Goal: Task Accomplishment & Management: Use online tool/utility

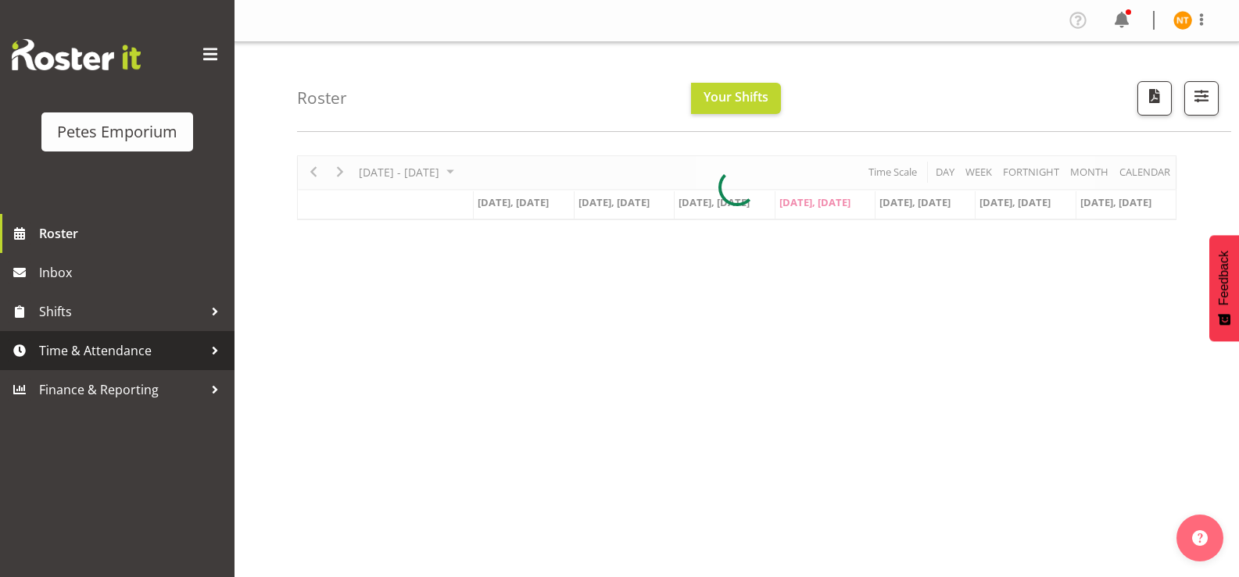
click at [81, 346] on span "Time & Attendance" at bounding box center [121, 350] width 164 height 23
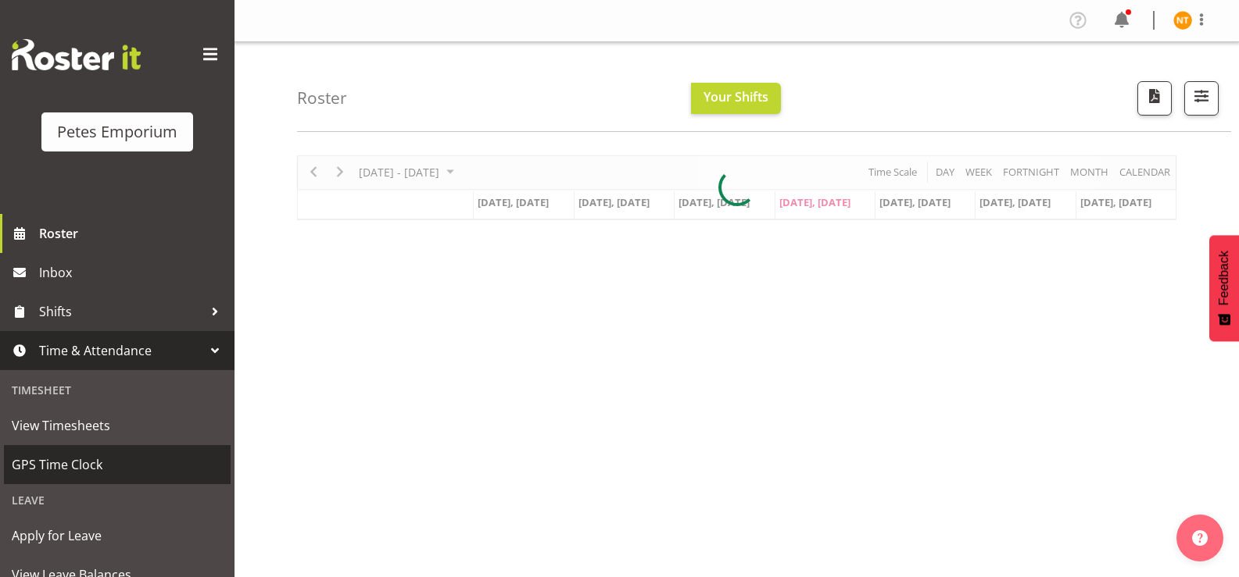
click at [68, 463] on span "GPS Time Clock" at bounding box center [117, 464] width 211 height 23
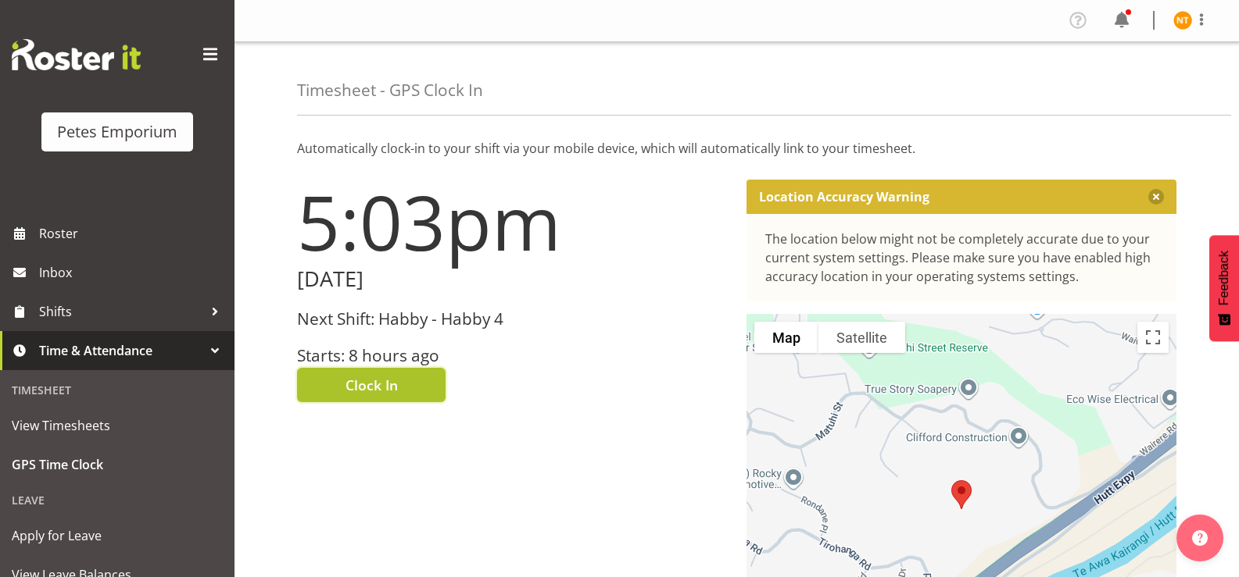
click at [363, 391] on span "Clock In" at bounding box center [371, 385] width 52 height 20
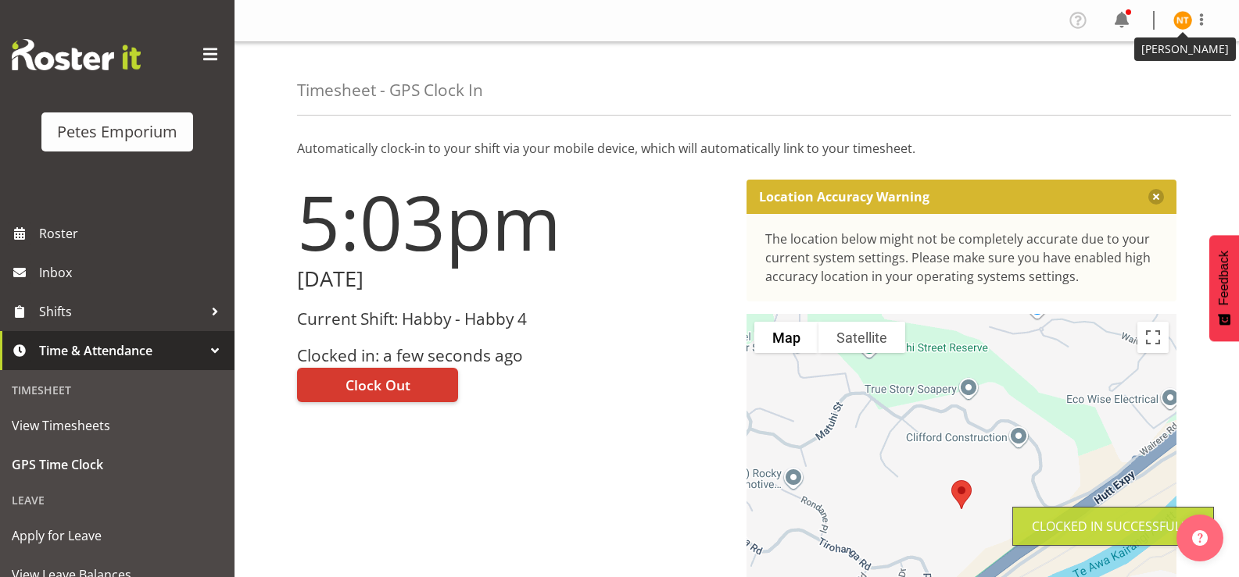
click at [1175, 27] on img at bounding box center [1182, 20] width 19 height 19
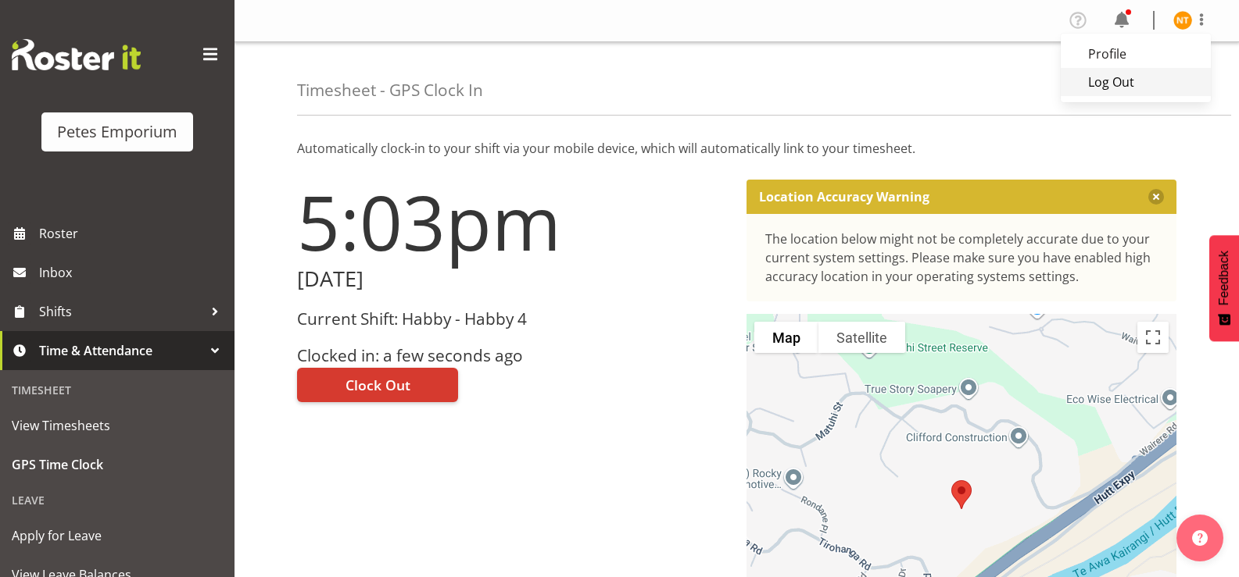
click at [1106, 85] on link "Log Out" at bounding box center [1135, 82] width 150 height 28
